Goal: Task Accomplishment & Management: Manage account settings

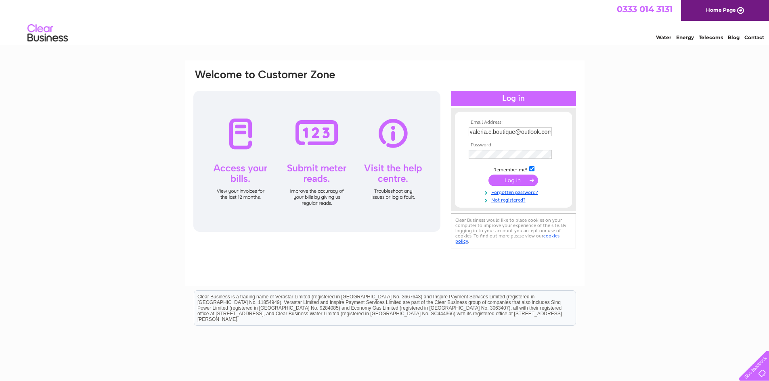
click at [515, 180] on input "submit" at bounding box center [513, 180] width 50 height 11
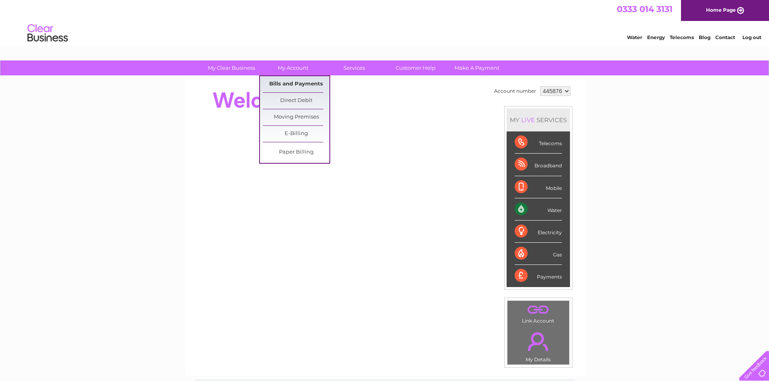
click at [298, 84] on link "Bills and Payments" at bounding box center [296, 84] width 67 height 16
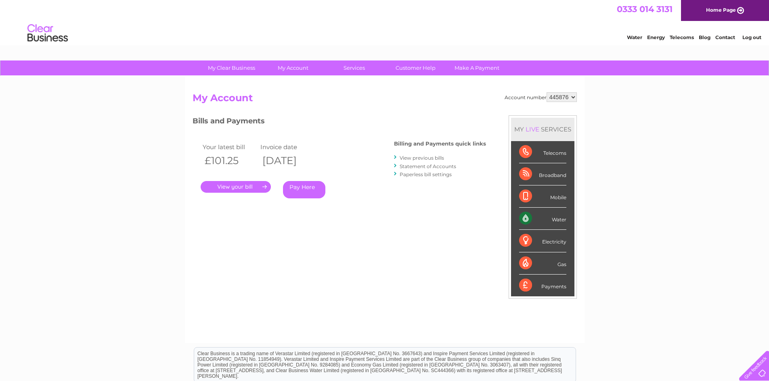
click at [235, 187] on link "." at bounding box center [236, 187] width 70 height 12
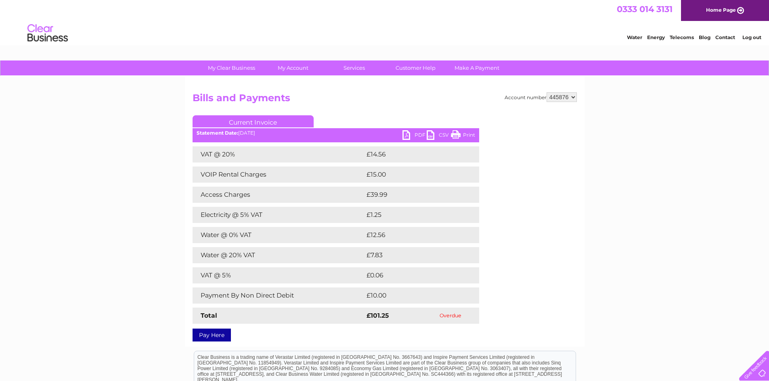
click at [299, 121] on link "Current Invoice" at bounding box center [253, 121] width 121 height 12
click at [415, 135] on link "PDF" at bounding box center [414, 136] width 24 height 12
